Goal: Task Accomplishment & Management: Manage account settings

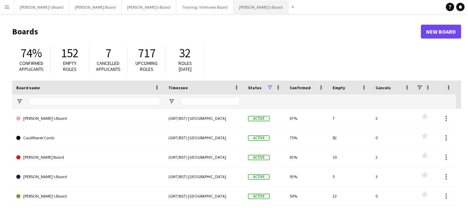
click at [234, 7] on button "[PERSON_NAME]'s Board Close" at bounding box center [261, 7] width 55 height 14
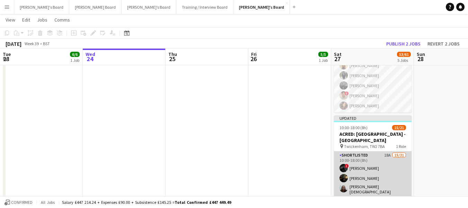
drag, startPoint x: 363, startPoint y: 162, endPoint x: 367, endPoint y: 162, distance: 4.2
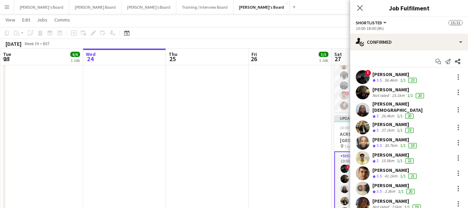
click at [393, 73] on div "[PERSON_NAME]" at bounding box center [396, 74] width 46 height 6
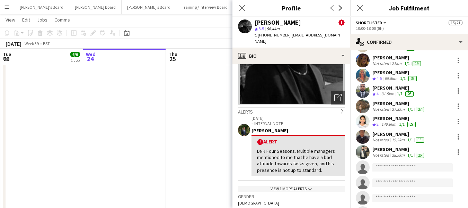
scroll to position [104, 0]
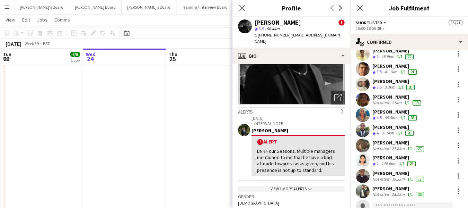
click at [380, 94] on div "[PERSON_NAME]" at bounding box center [398, 97] width 50 height 6
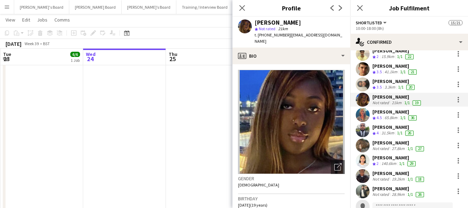
click at [386, 78] on div "[PERSON_NAME]" at bounding box center [395, 81] width 44 height 6
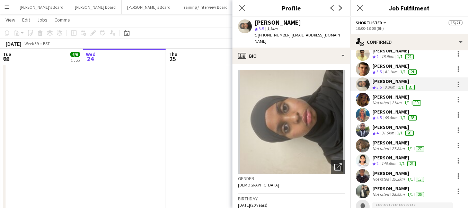
click at [390, 63] on div "[PERSON_NAME]" at bounding box center [396, 66] width 46 height 6
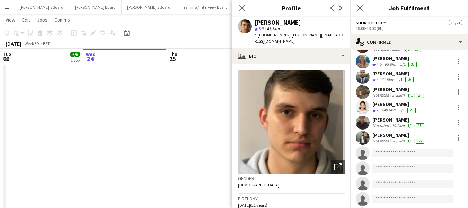
scroll to position [173, 0]
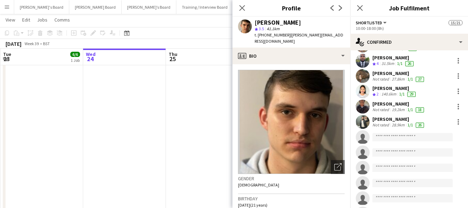
click at [397, 116] on div "[PERSON_NAME]" at bounding box center [399, 119] width 53 height 6
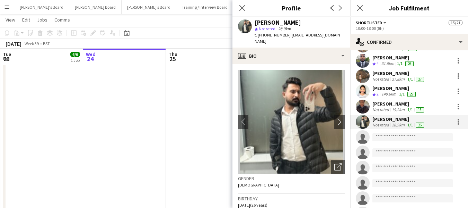
click at [398, 101] on div "[PERSON_NAME]" at bounding box center [399, 104] width 53 height 6
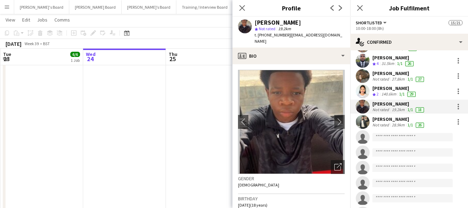
click at [402, 85] on div "[PERSON_NAME]" at bounding box center [395, 88] width 45 height 6
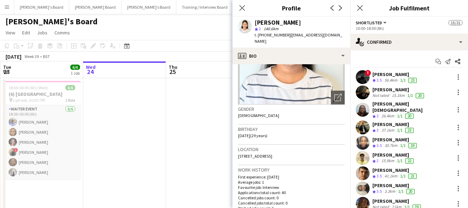
scroll to position [0, 0]
click at [363, 6] on icon "Close pop-in" at bounding box center [360, 8] width 7 height 7
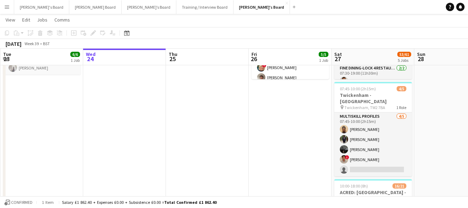
scroll to position [139, 0]
